Goal: Check status: Check status

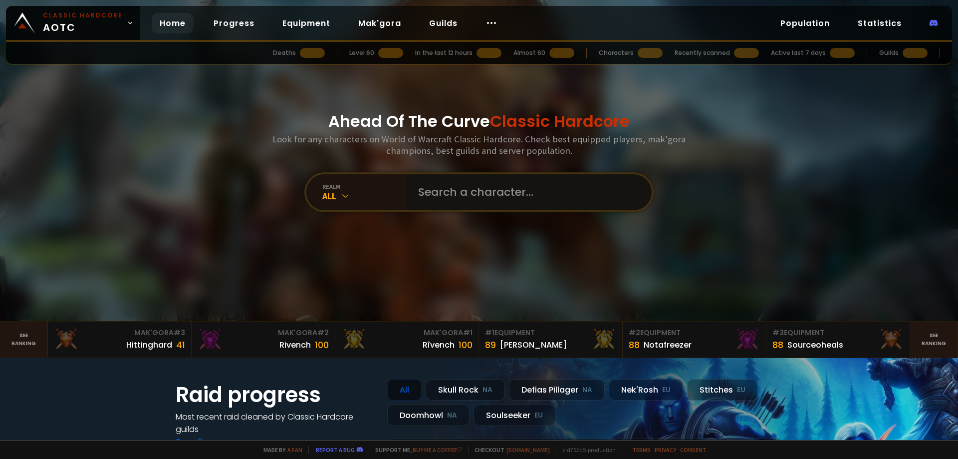
click at [494, 181] on input "text" at bounding box center [526, 192] width 228 height 36
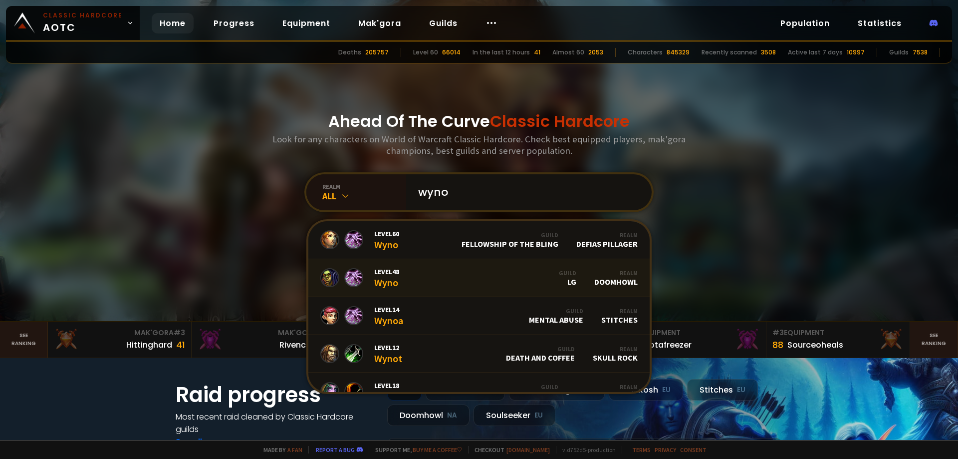
type input "wyno"
click at [421, 277] on link "Level 48 Wyno Guild LG Realm Doomhowl" at bounding box center [478, 278] width 341 height 38
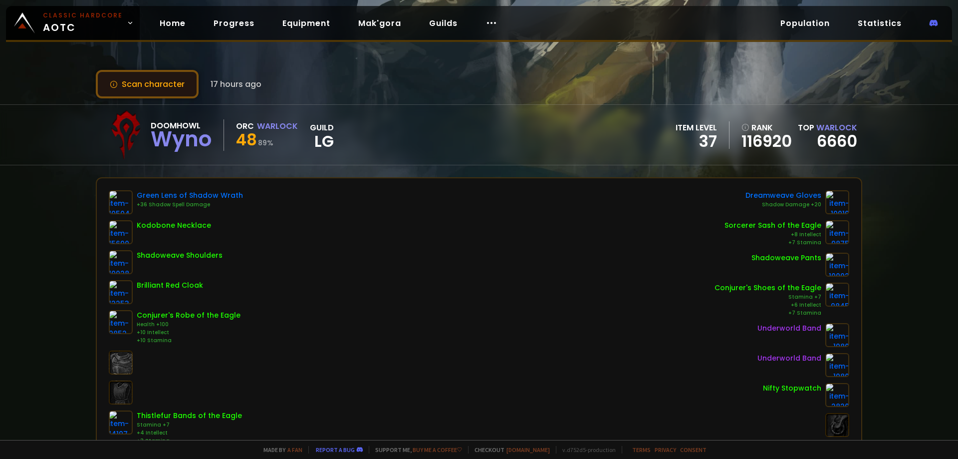
click at [159, 82] on button "Scan character" at bounding box center [147, 84] width 103 height 28
click at [156, 78] on button "Scan character" at bounding box center [147, 84] width 103 height 28
